Goal: Find specific page/section: Find specific page/section

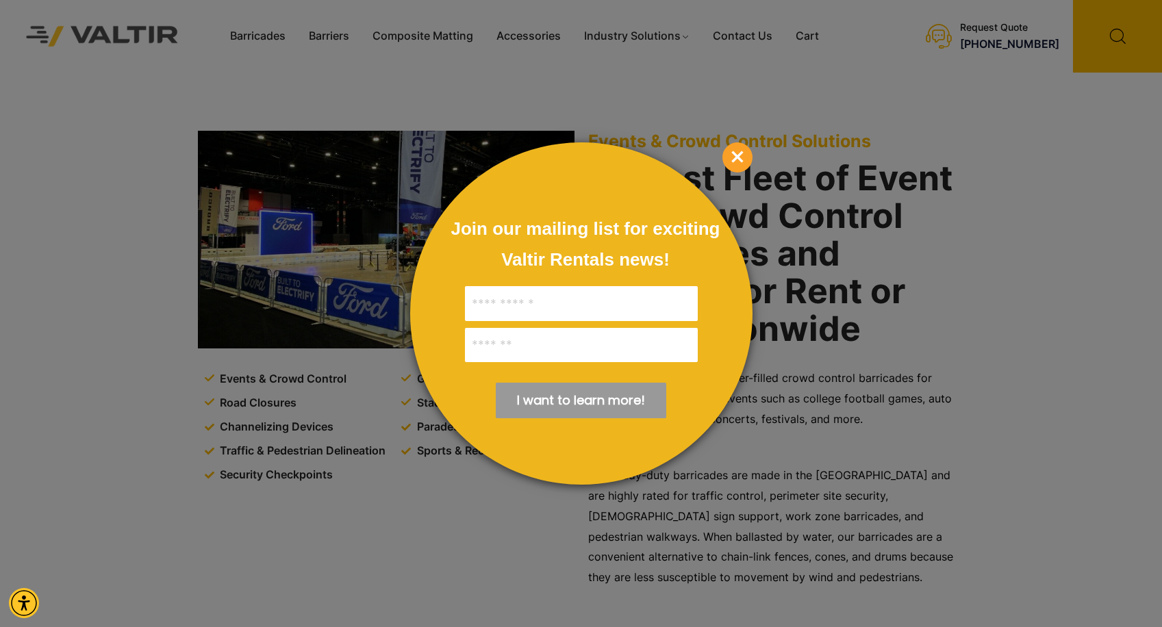
click at [715, 153] on div "Join our mailing list for exciting Valtir Rentals ​news! I want to learn more! …" at bounding box center [581, 313] width 342 height 342
click at [726, 155] on span "×" at bounding box center [737, 157] width 30 height 30
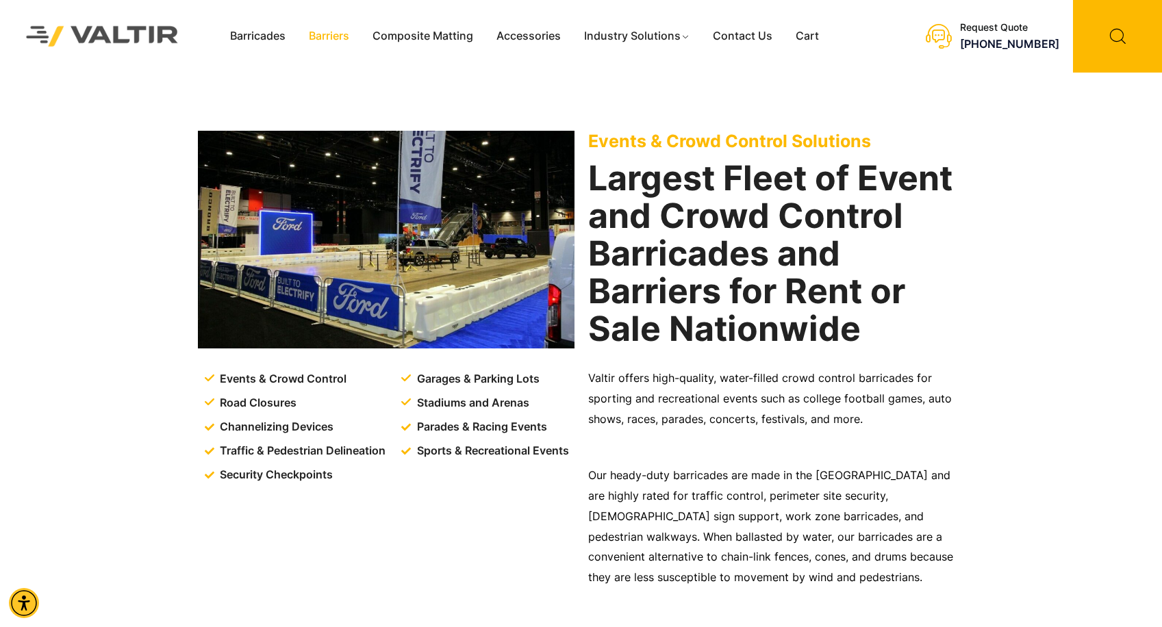
click at [339, 34] on link "Barriers" at bounding box center [329, 36] width 64 height 21
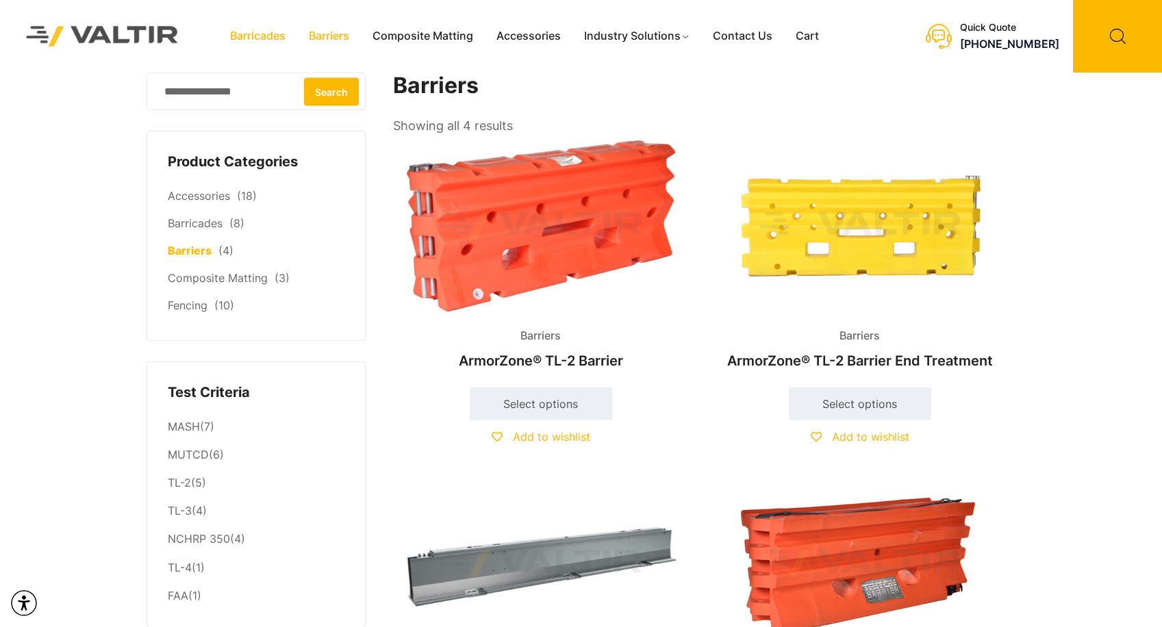
click at [243, 36] on link "Barricades" at bounding box center [257, 36] width 79 height 21
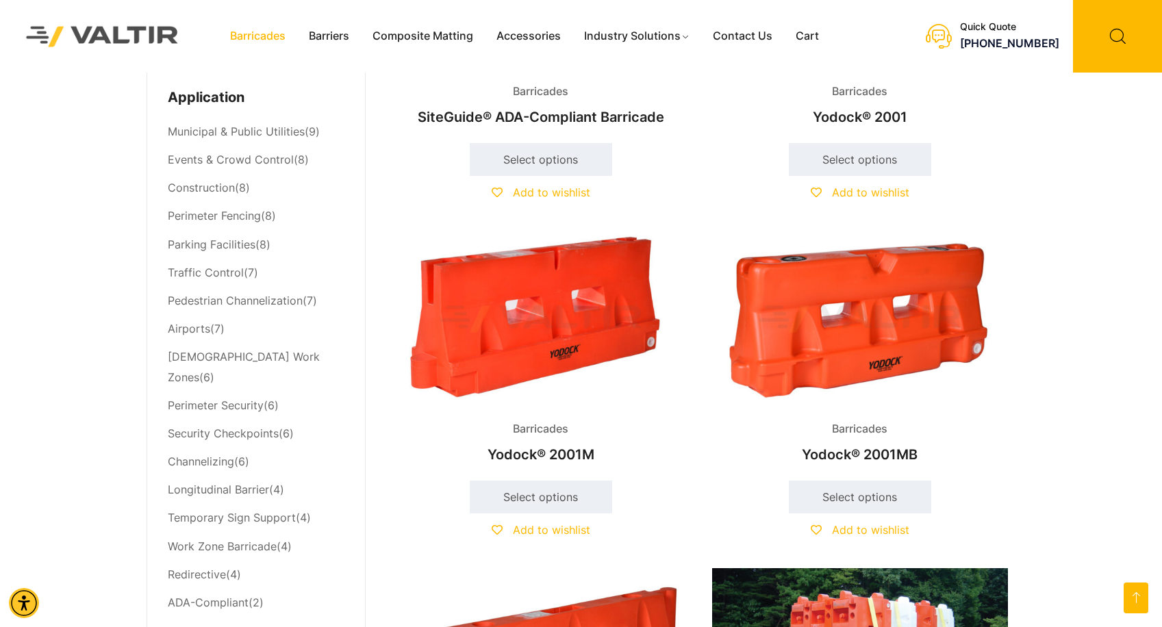
scroll to position [455, 0]
